Goal: Task Accomplishment & Management: Manage account settings

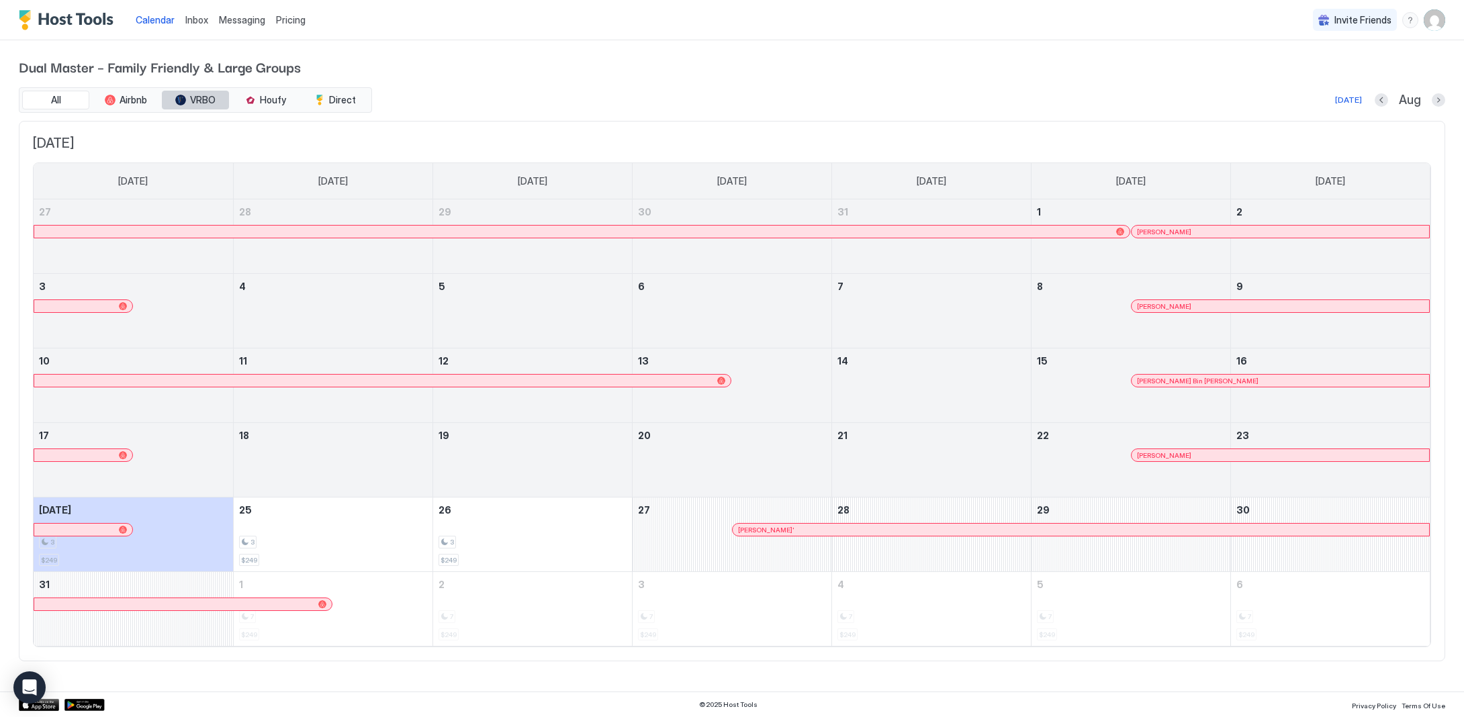
click at [199, 100] on span "VRBO" at bounding box center [203, 100] width 26 height 12
click at [201, 98] on span "VRBO" at bounding box center [203, 100] width 26 height 12
click at [191, 105] on button "VRBO" at bounding box center [195, 100] width 67 height 19
click at [138, 100] on span "Airbnb" at bounding box center [134, 100] width 28 height 12
click at [277, 98] on span "Houfy" at bounding box center [273, 100] width 26 height 12
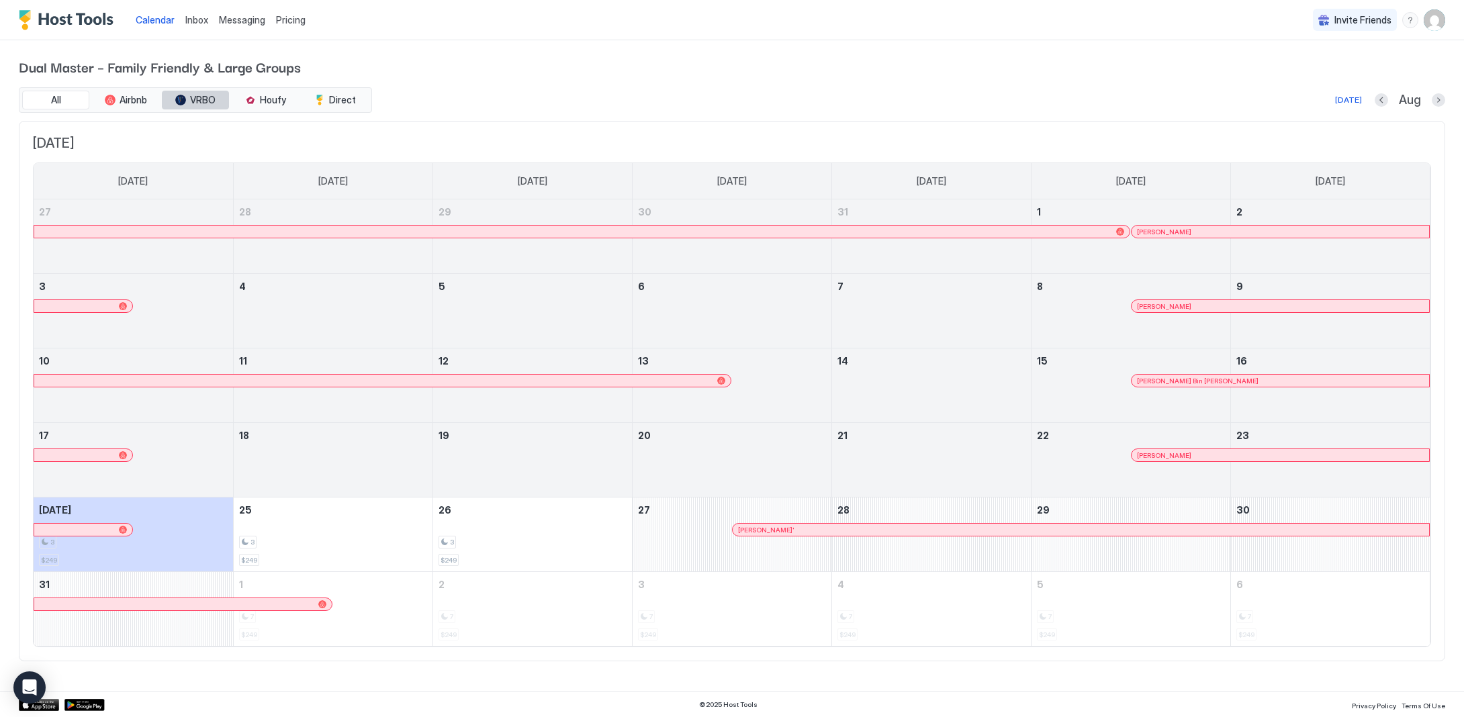
click at [201, 97] on span "VRBO" at bounding box center [203, 100] width 26 height 12
click at [191, 108] on button "VRBO" at bounding box center [195, 100] width 67 height 19
click at [191, 106] on button "VRBO" at bounding box center [195, 100] width 67 height 19
click at [75, 101] on button "All" at bounding box center [55, 100] width 67 height 19
click at [196, 102] on span "VRBO" at bounding box center [203, 100] width 26 height 12
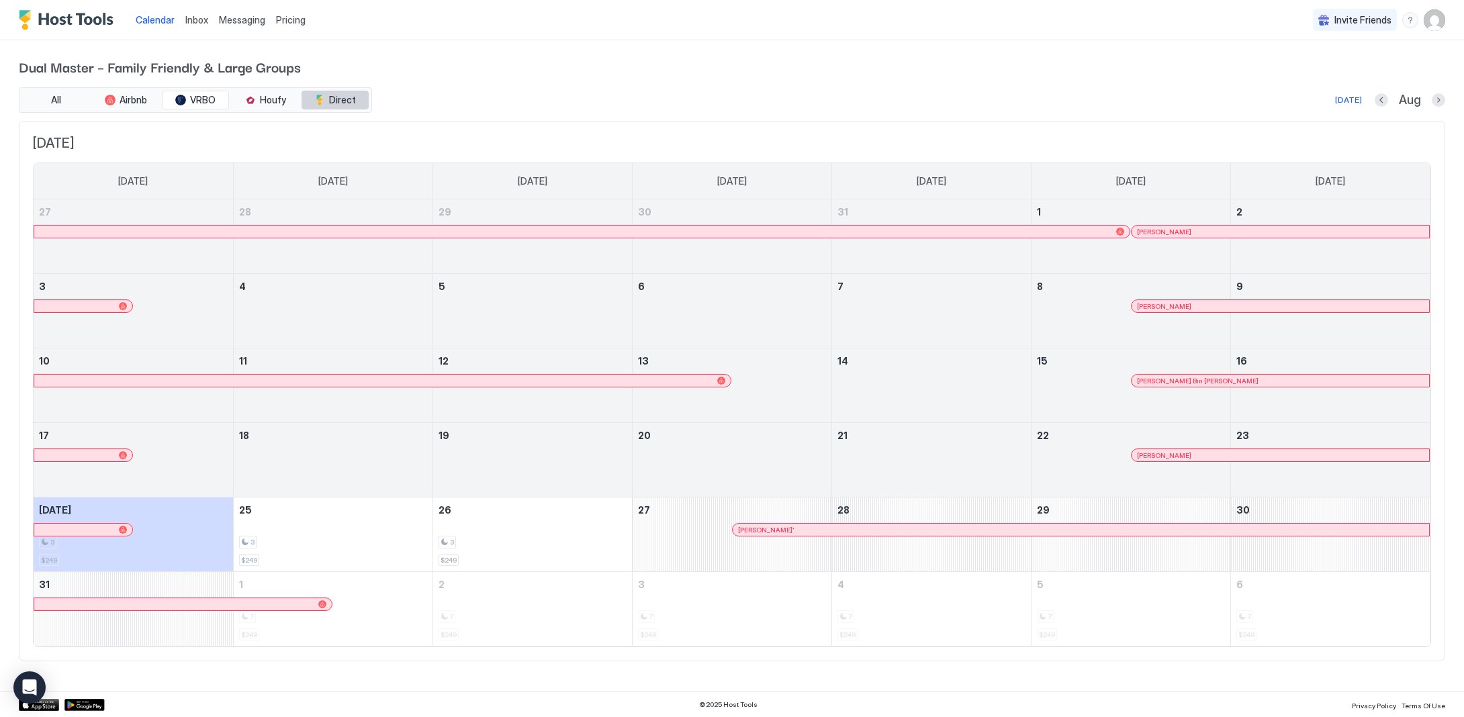
click at [322, 100] on div "tab-group" at bounding box center [319, 100] width 11 height 11
click at [278, 103] on span "Houfy" at bounding box center [273, 100] width 26 height 12
click at [113, 98] on div "tab-group" at bounding box center [110, 100] width 11 height 11
click at [49, 13] on img "Host Tools Logo" at bounding box center [69, 20] width 101 height 20
click at [1442, 103] on button "Next month" at bounding box center [1438, 99] width 13 height 13
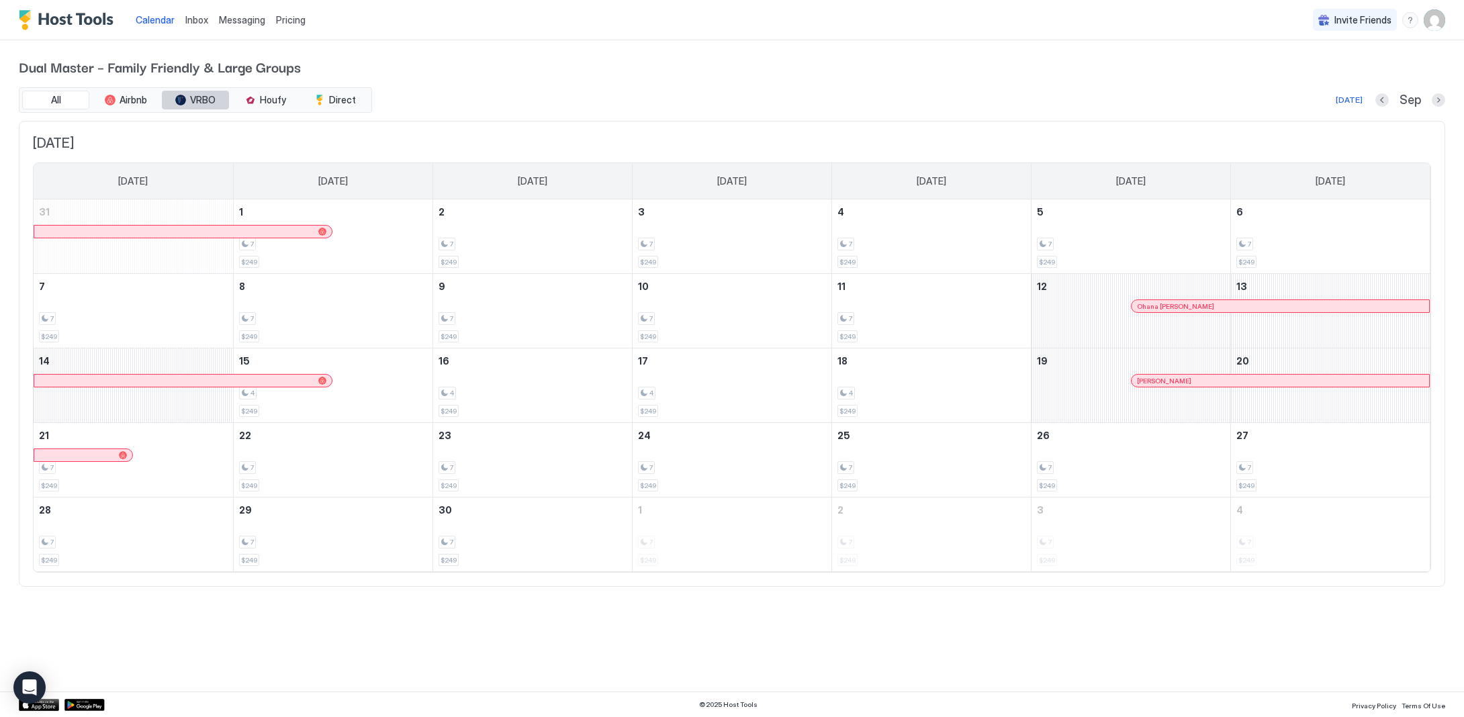
click at [212, 98] on span "VRBO" at bounding box center [203, 100] width 26 height 12
click at [132, 103] on span "Airbnb" at bounding box center [134, 100] width 28 height 12
click at [290, 103] on button "Houfy" at bounding box center [265, 100] width 67 height 19
click at [351, 100] on span "Direct" at bounding box center [342, 100] width 27 height 12
click at [82, 98] on button "All" at bounding box center [55, 100] width 67 height 19
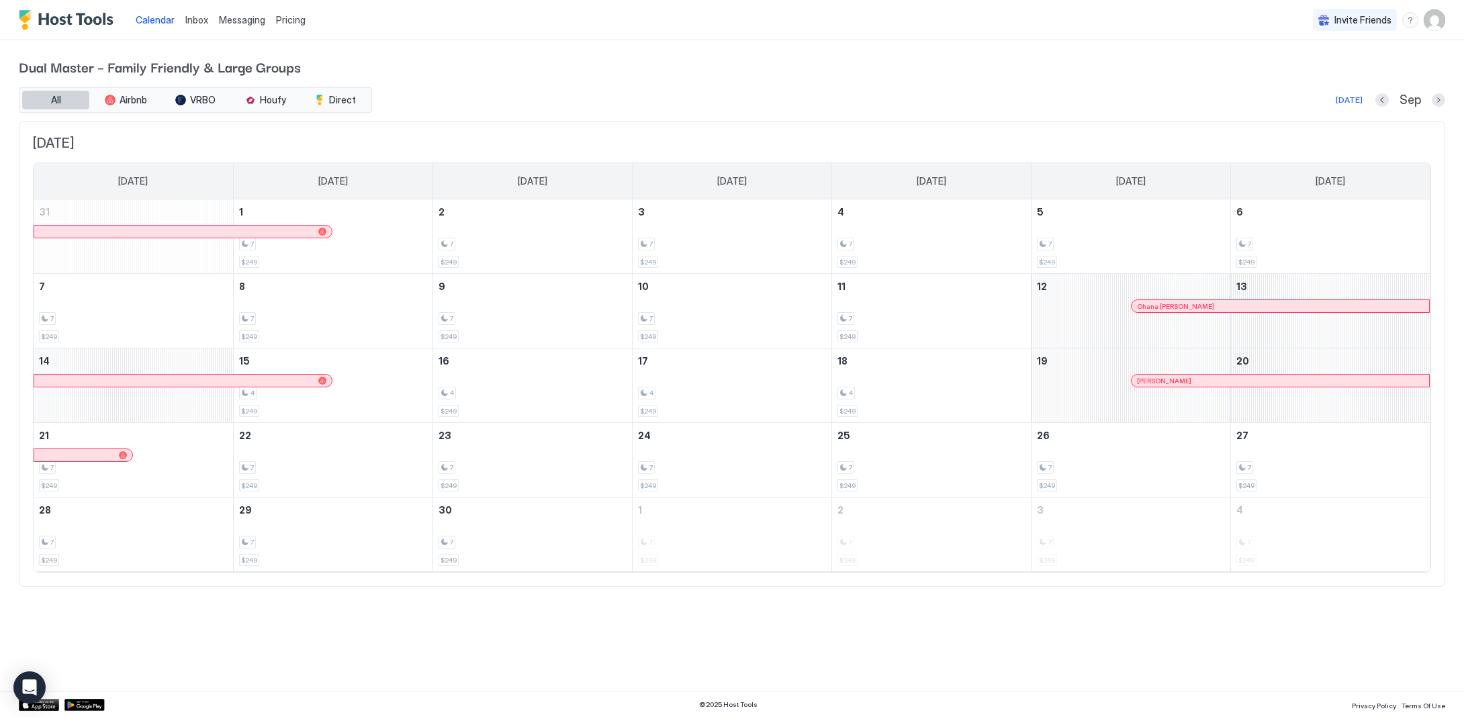
click at [58, 99] on span "All" at bounding box center [56, 100] width 10 height 12
click at [1379, 98] on button "Previous month" at bounding box center [1381, 99] width 13 height 13
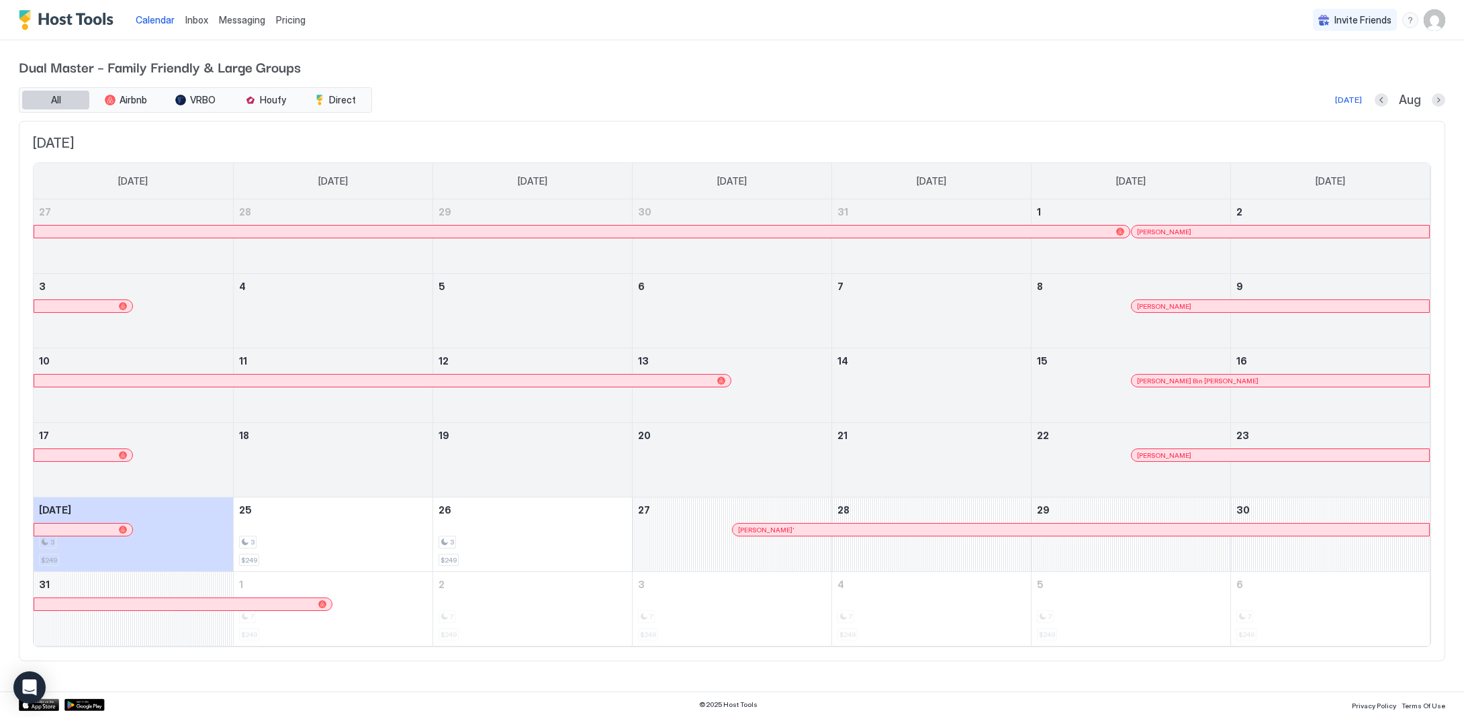
click at [59, 96] on span "All" at bounding box center [56, 100] width 10 height 12
click at [54, 98] on span "All" at bounding box center [56, 100] width 10 height 12
click at [124, 105] on button "Airbnb" at bounding box center [125, 100] width 67 height 19
click at [196, 103] on span "VRBO" at bounding box center [203, 100] width 26 height 12
click at [250, 101] on div "tab-group" at bounding box center [250, 100] width 11 height 11
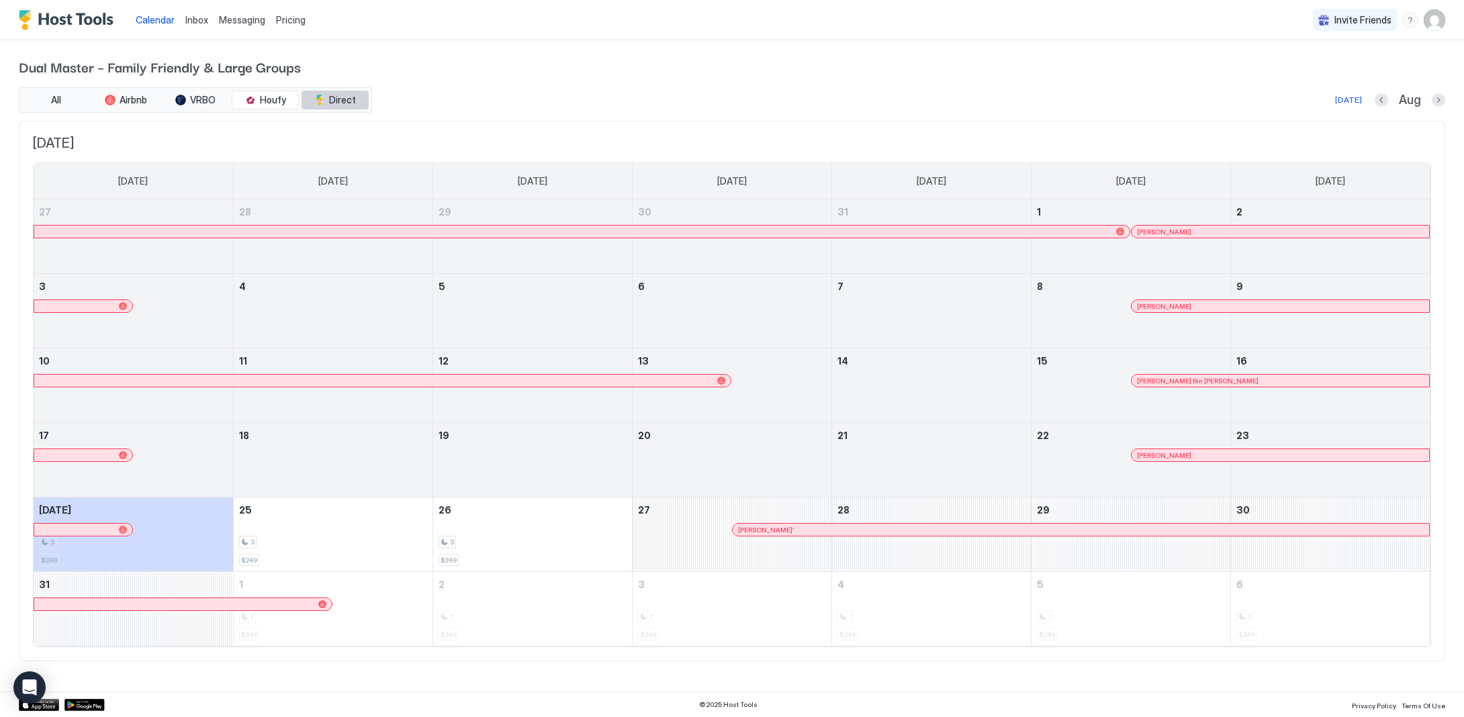
click at [346, 103] on span "Direct" at bounding box center [342, 100] width 27 height 12
click at [52, 95] on span "All" at bounding box center [56, 100] width 10 height 12
click at [137, 19] on span "Calendar" at bounding box center [155, 19] width 39 height 11
click at [1443, 24] on img "User profile" at bounding box center [1434, 19] width 21 height 21
click at [1354, 72] on div "Settings" at bounding box center [1359, 76] width 171 height 24
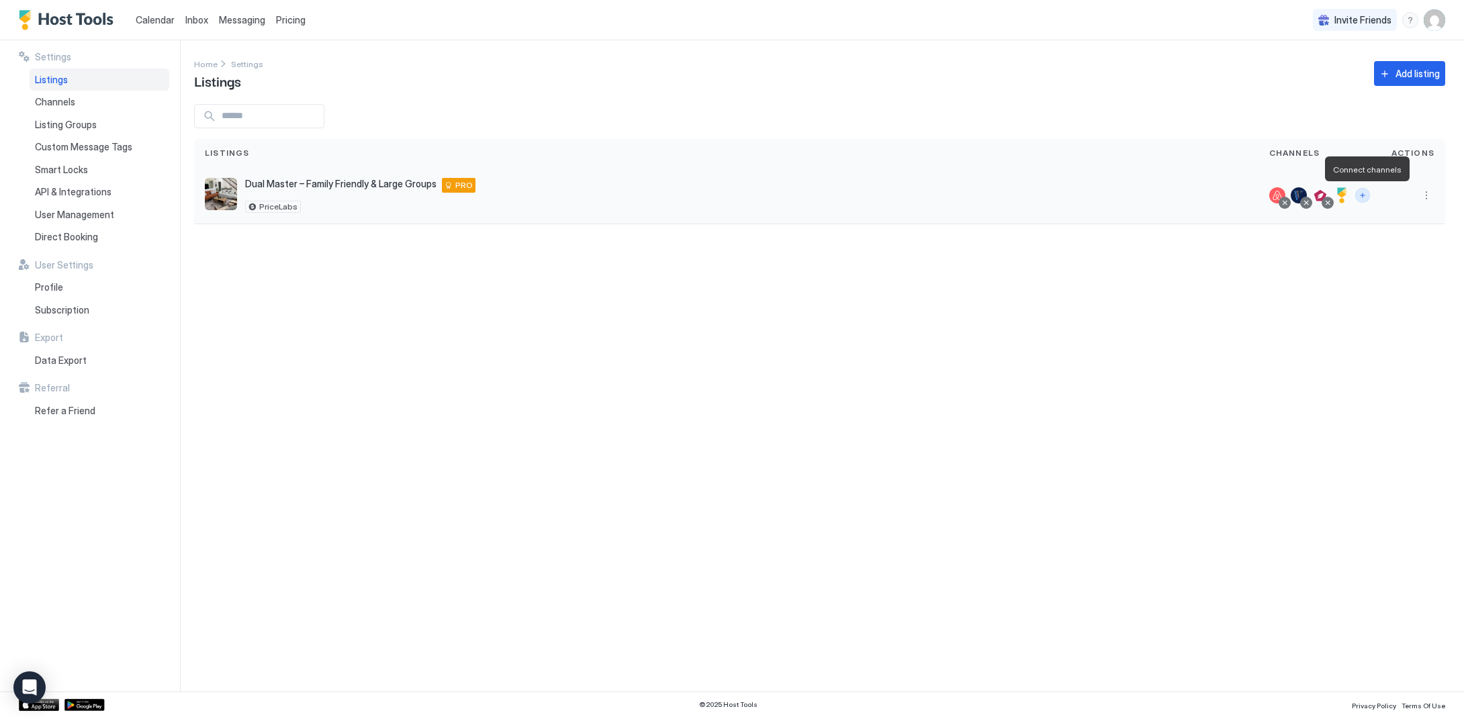
click at [1369, 198] on button "Connect channels" at bounding box center [1362, 195] width 15 height 15
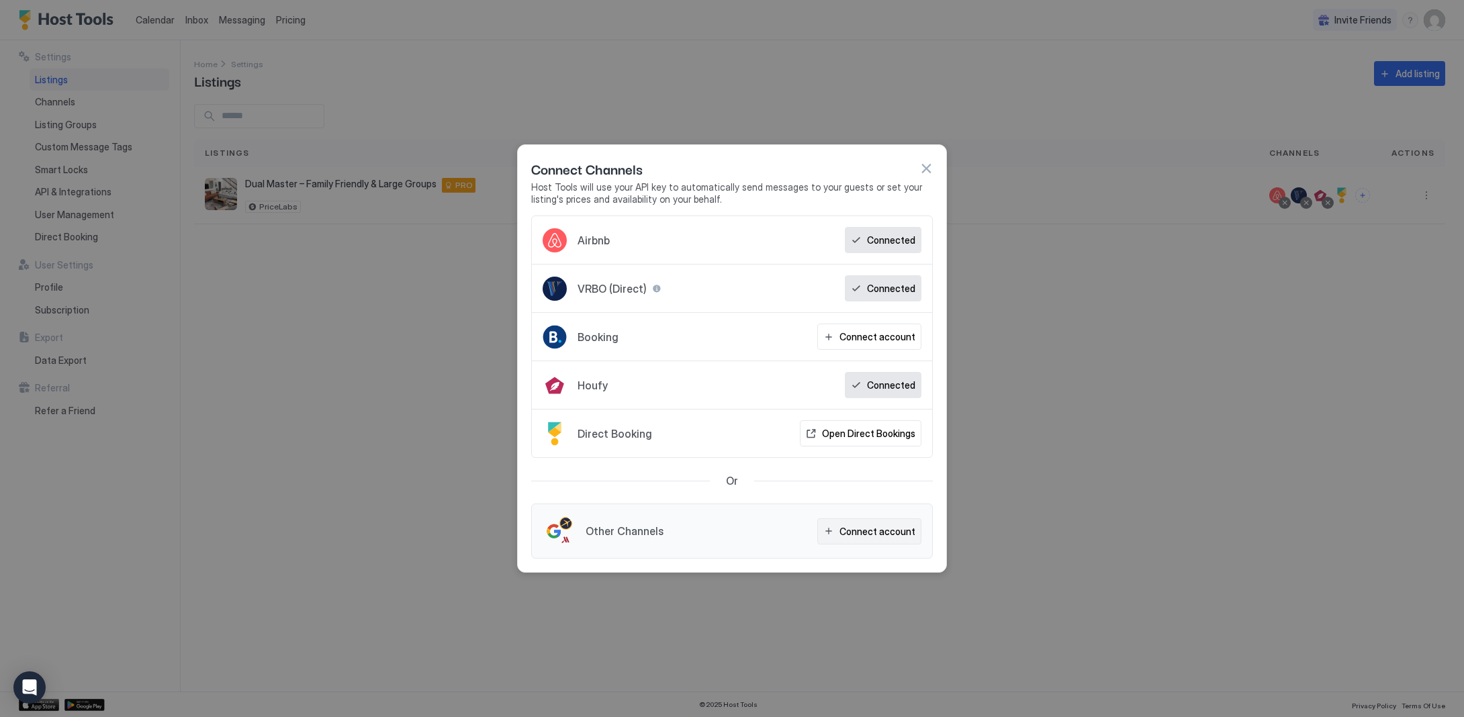
click at [898, 540] on button "Connect account" at bounding box center [869, 531] width 104 height 26
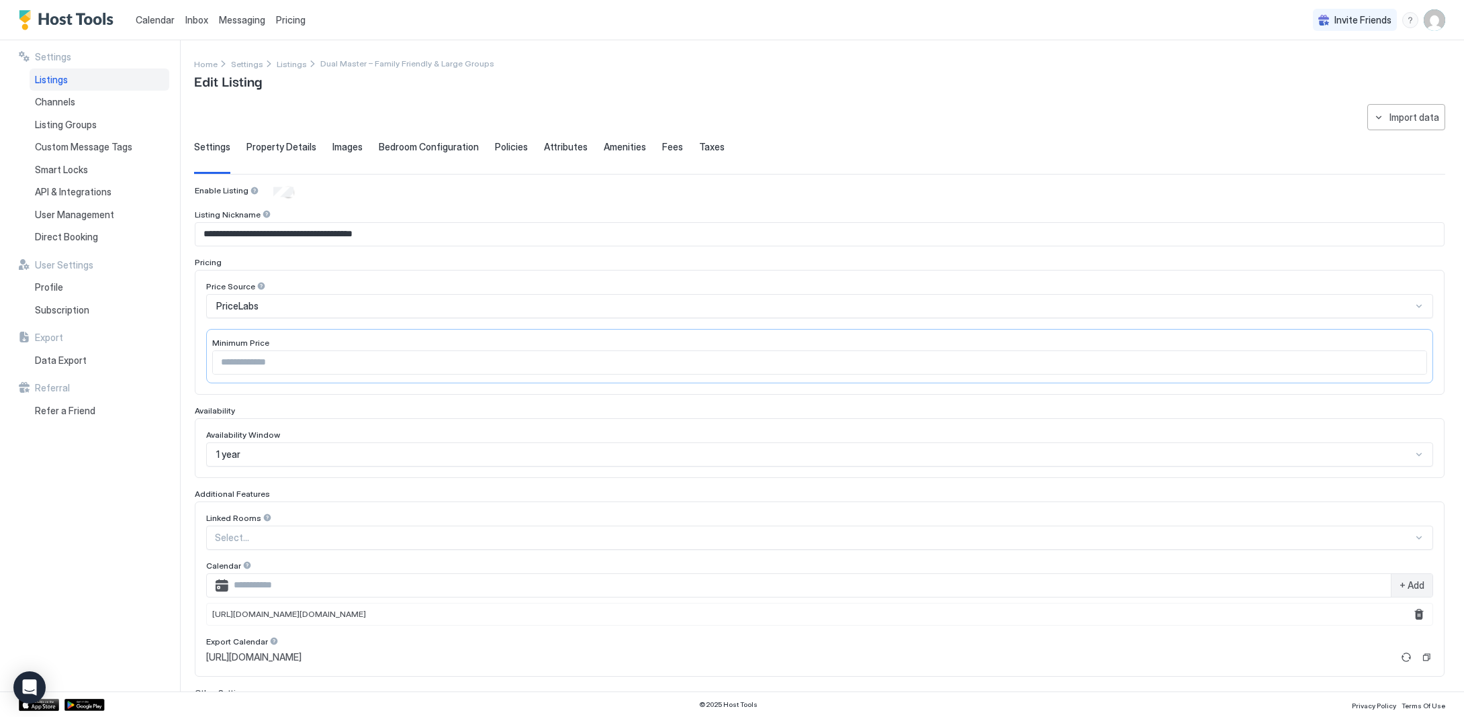
scroll to position [1, 0]
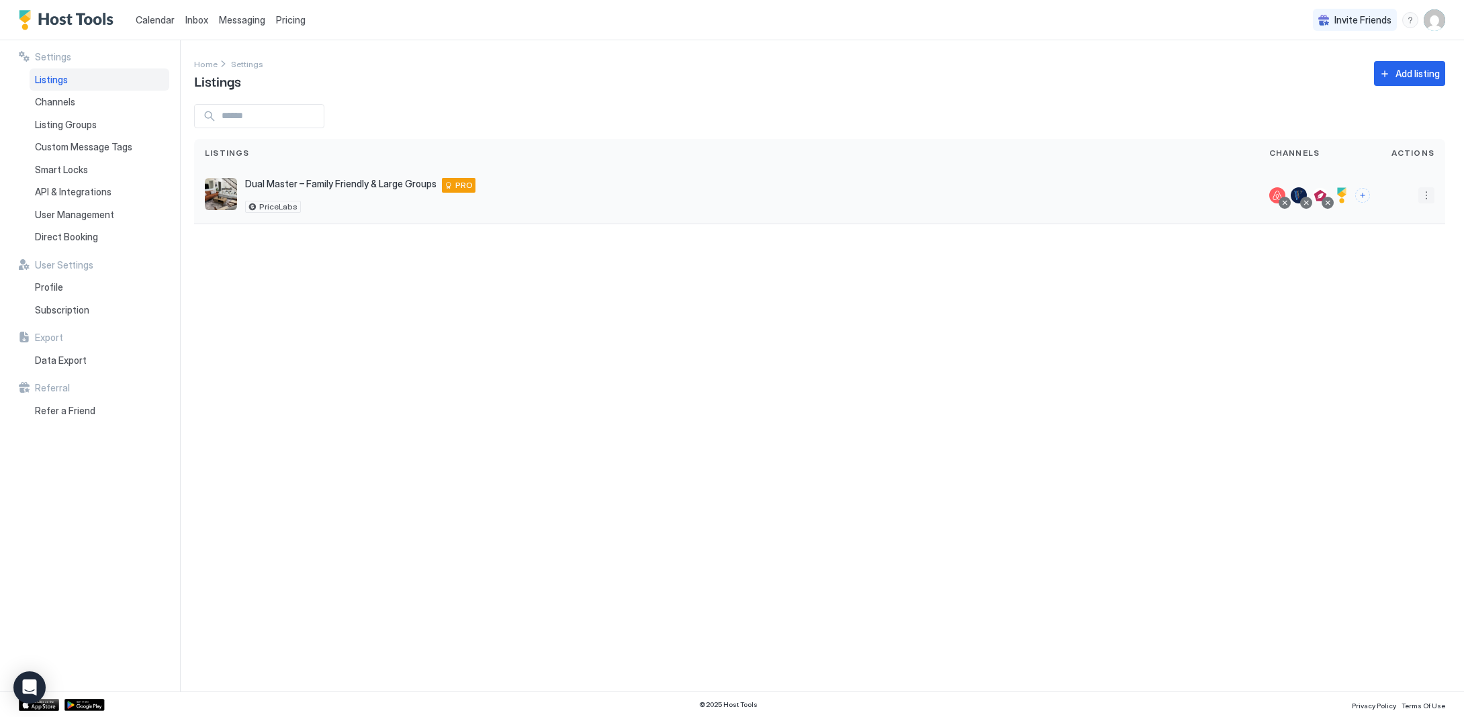
click at [1432, 199] on button "More options" at bounding box center [1426, 195] width 16 height 16
click at [1387, 237] on span "Pricing" at bounding box center [1379, 236] width 27 height 10
click at [1431, 198] on button "More options" at bounding box center [1426, 195] width 16 height 16
click at [1409, 212] on div "Messaging" at bounding box center [1392, 214] width 92 height 21
click at [1428, 195] on button "More options" at bounding box center [1426, 195] width 16 height 16
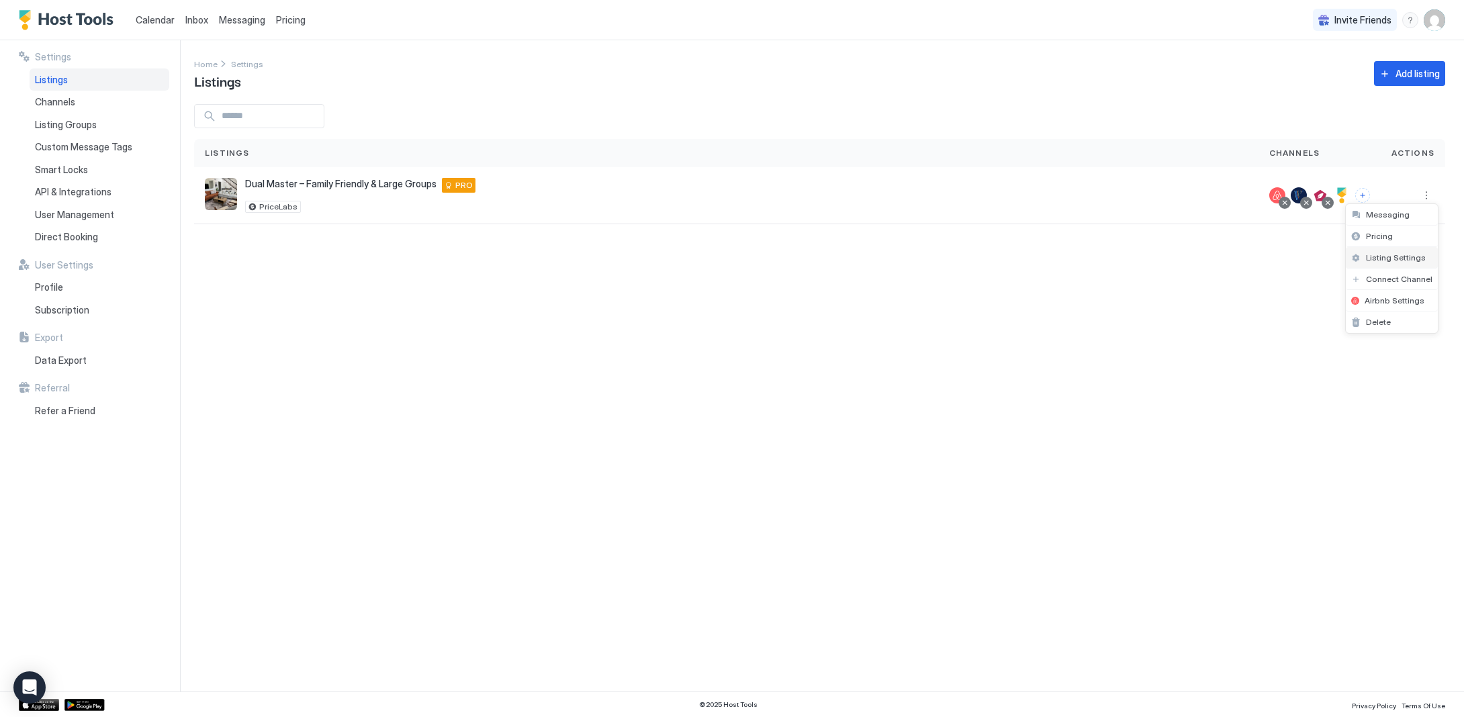
click at [1403, 256] on span "Listing Settings" at bounding box center [1396, 257] width 60 height 10
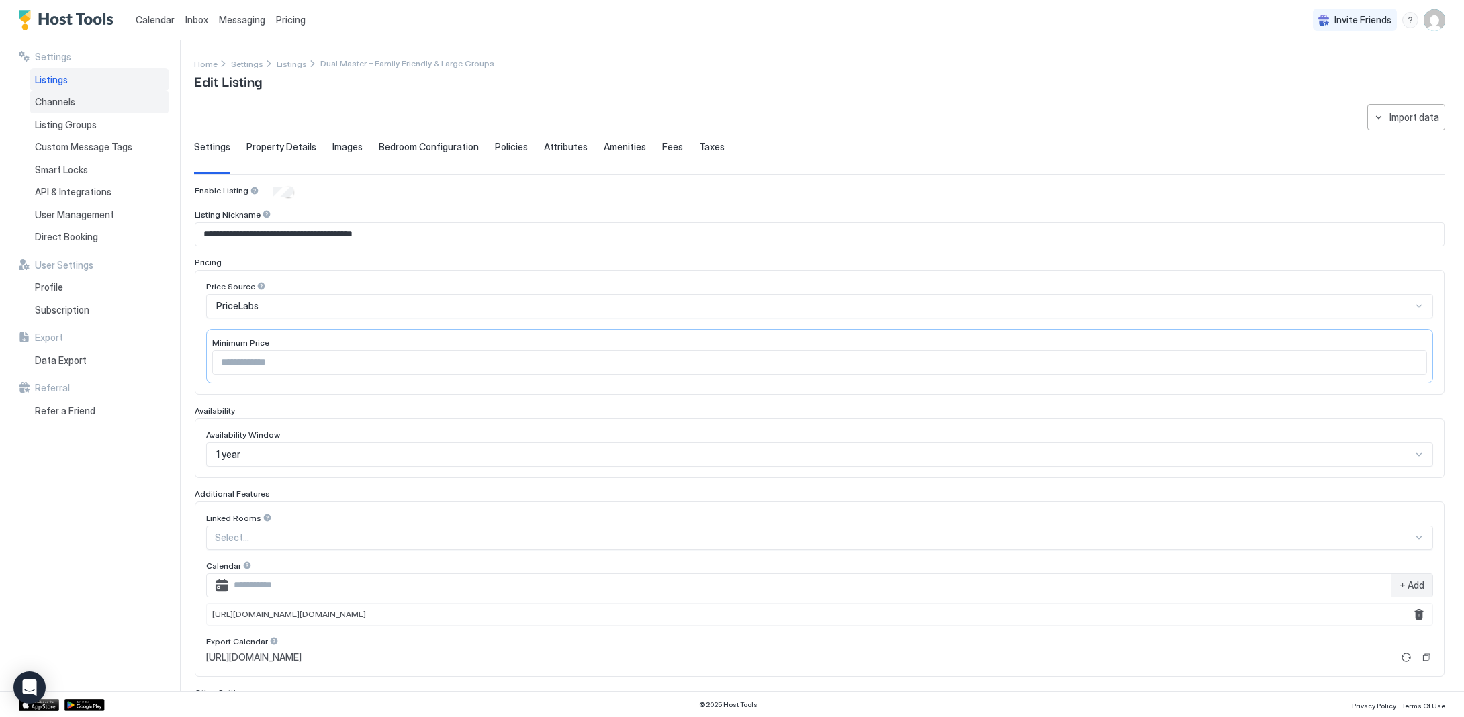
click at [48, 97] on span "Channels" at bounding box center [55, 102] width 40 height 12
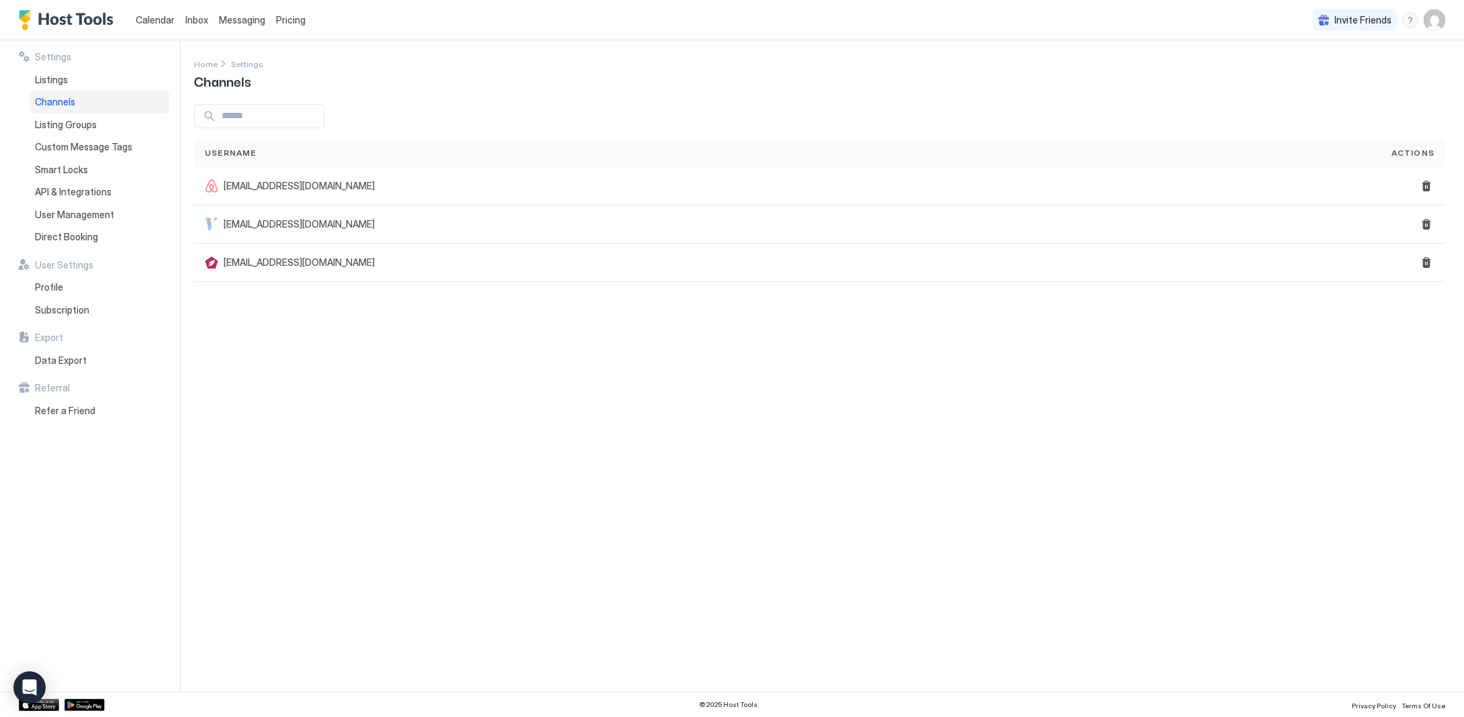
click at [1436, 12] on img "User profile" at bounding box center [1434, 19] width 21 height 21
click at [1372, 72] on div "Settings" at bounding box center [1359, 76] width 171 height 24
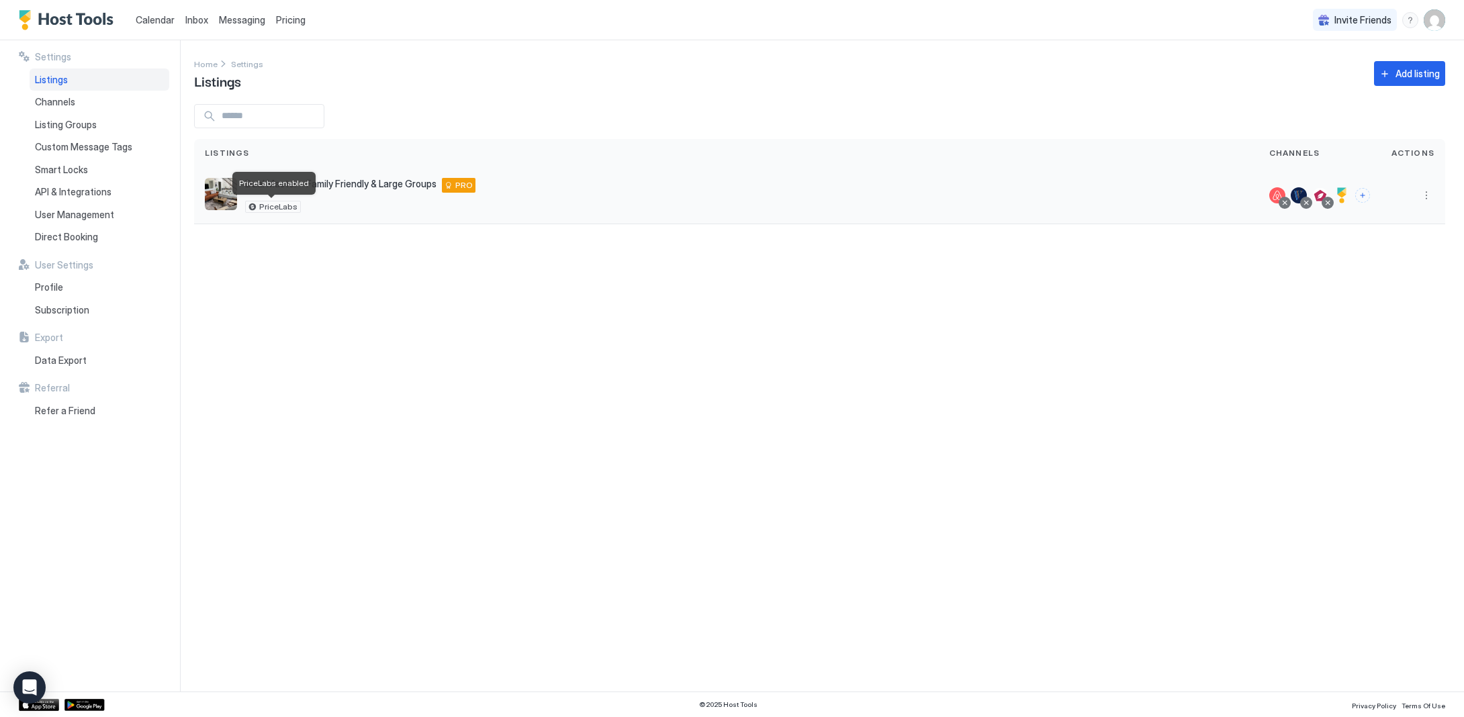
click at [277, 207] on span "PriceLabs" at bounding box center [278, 207] width 38 height 0
click at [1361, 196] on button "Connect channels" at bounding box center [1362, 195] width 15 height 15
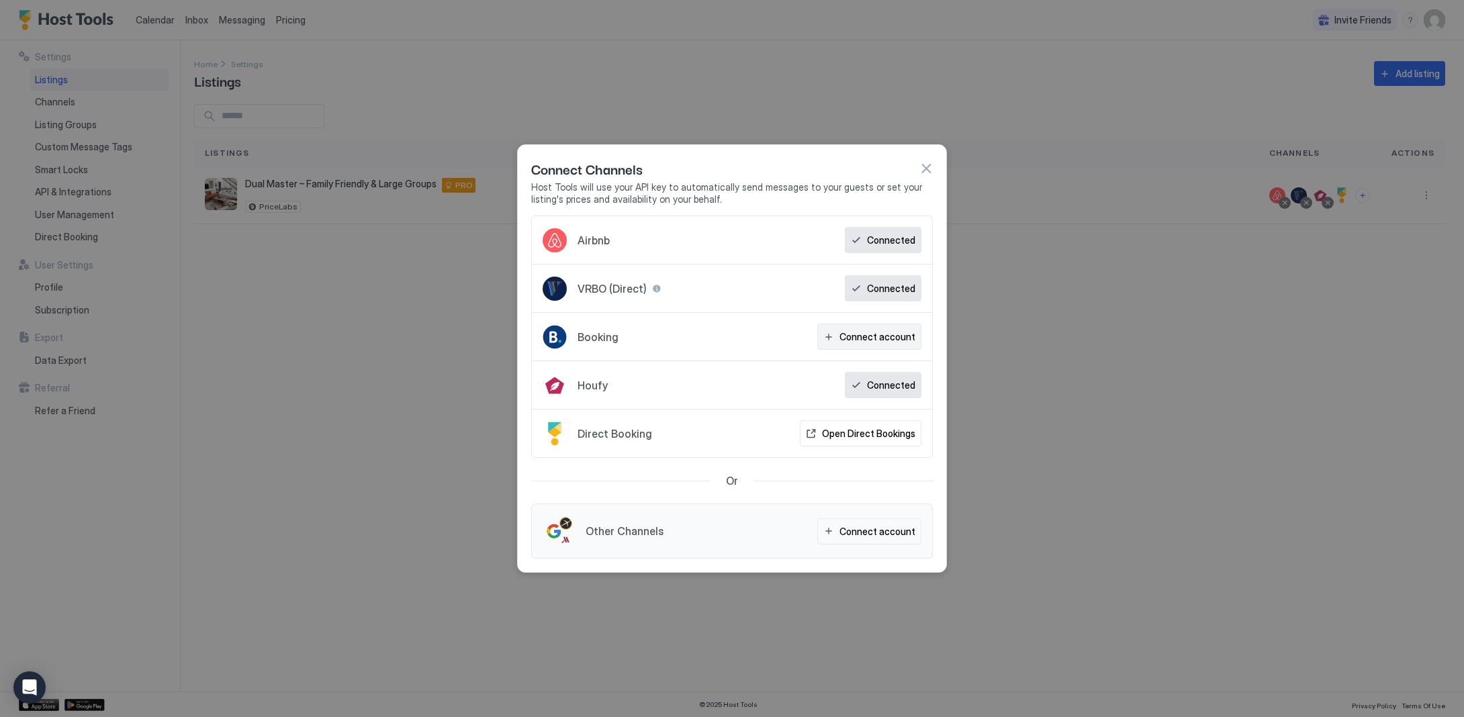
click at [894, 338] on div "Connect account" at bounding box center [877, 337] width 76 height 14
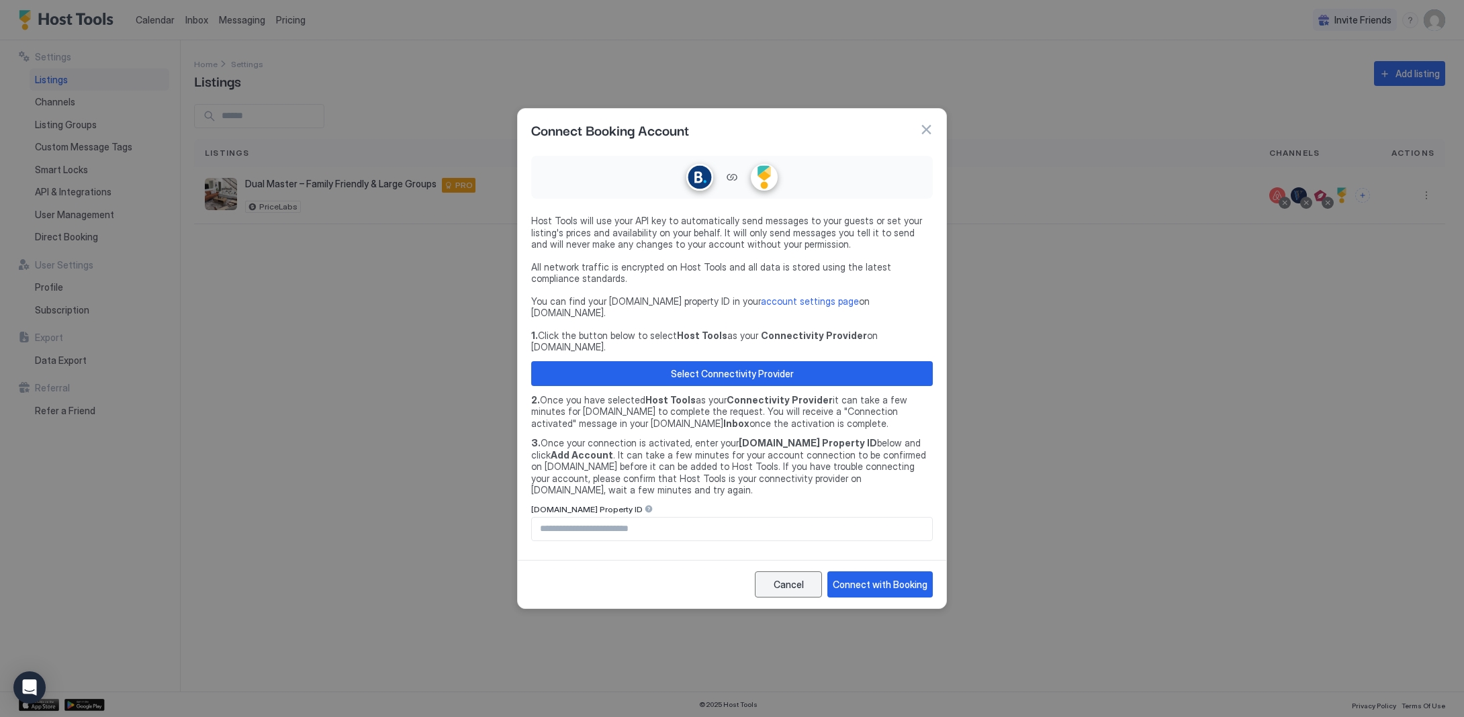
click at [800, 577] on div "Cancel" at bounding box center [789, 584] width 30 height 14
